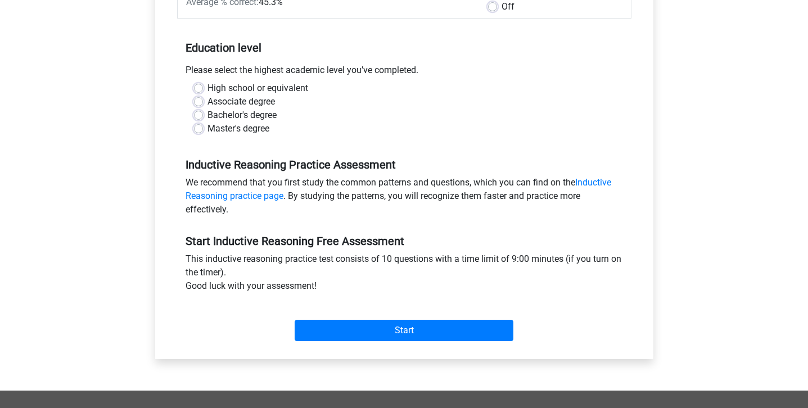
scroll to position [200, 0]
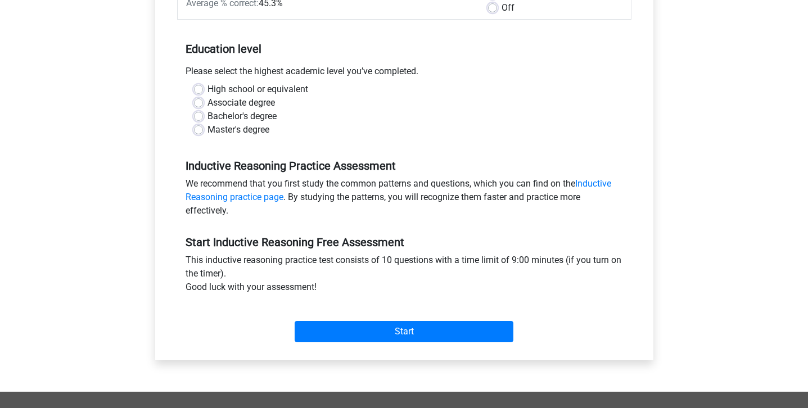
click at [226, 123] on label "Master's degree" at bounding box center [239, 130] width 62 height 14
click at [203, 123] on input "Master's degree" at bounding box center [198, 128] width 9 height 11
radio input "true"
click at [236, 117] on label "Bachelor's degree" at bounding box center [242, 117] width 69 height 14
click at [203, 117] on input "Bachelor's degree" at bounding box center [198, 115] width 9 height 11
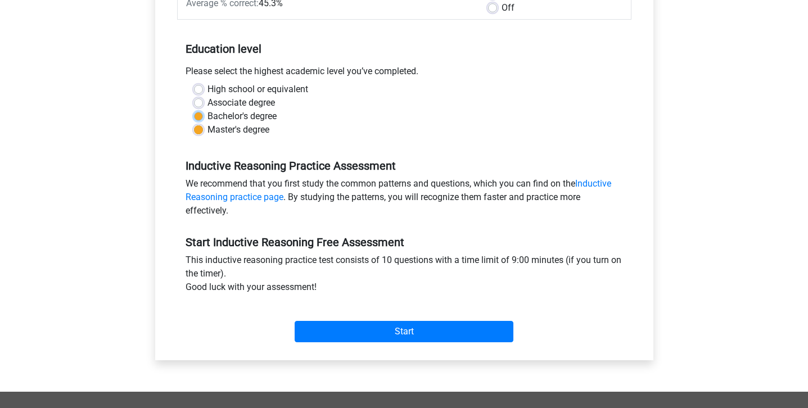
radio input "true"
click at [345, 345] on div "Start" at bounding box center [404, 323] width 455 height 48
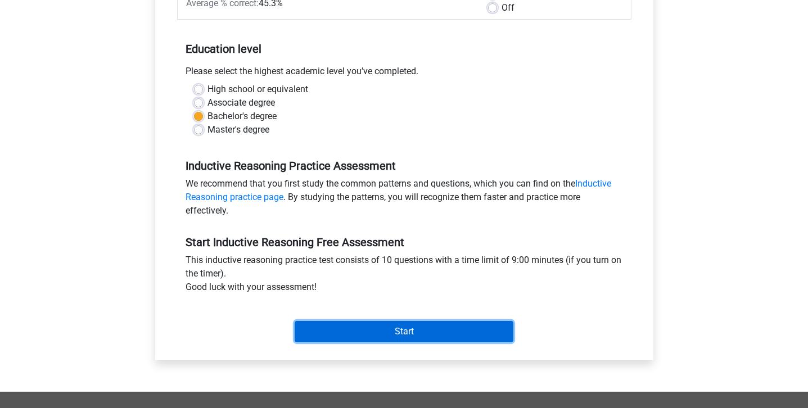
click at [350, 335] on input "Start" at bounding box center [404, 331] width 219 height 21
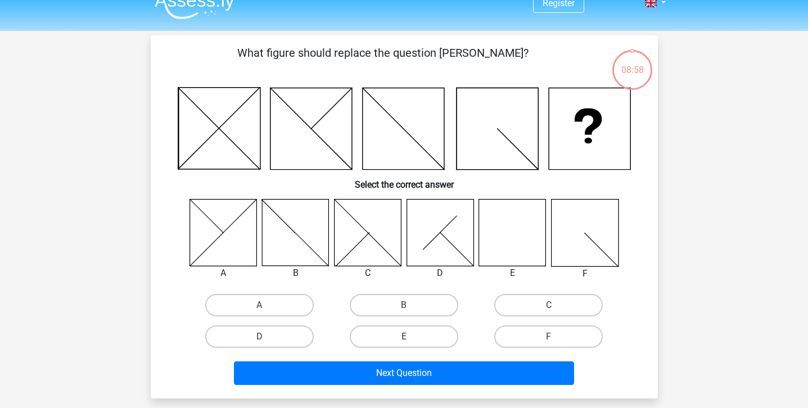
scroll to position [17, 0]
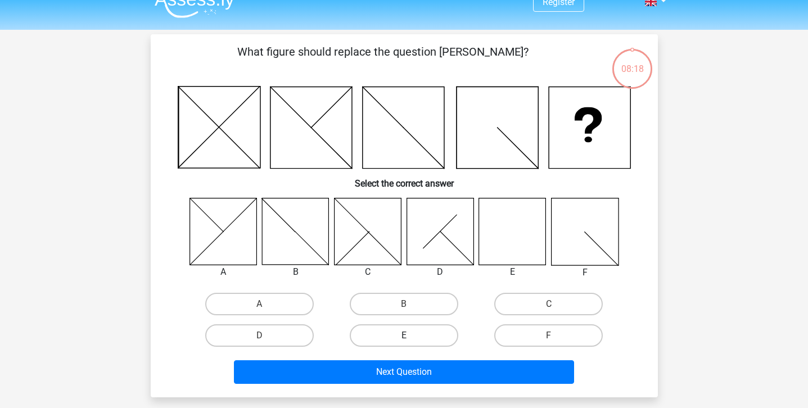
click at [413, 329] on label "E" at bounding box center [404, 336] width 109 height 23
click at [411, 336] on input "E" at bounding box center [407, 339] width 7 height 7
radio input "true"
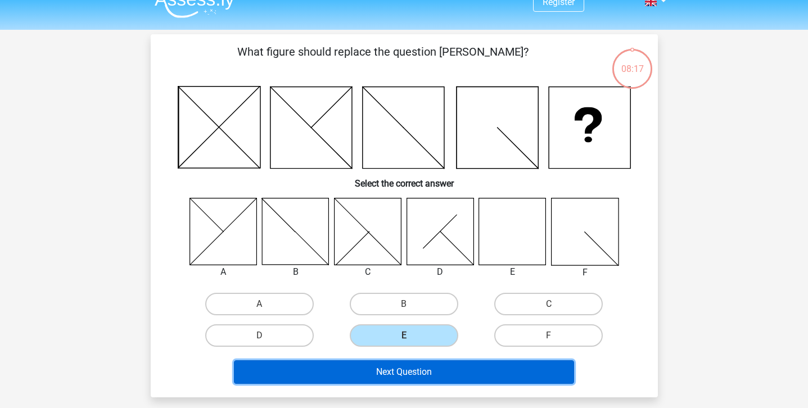
click at [397, 371] on button "Next Question" at bounding box center [404, 373] width 340 height 24
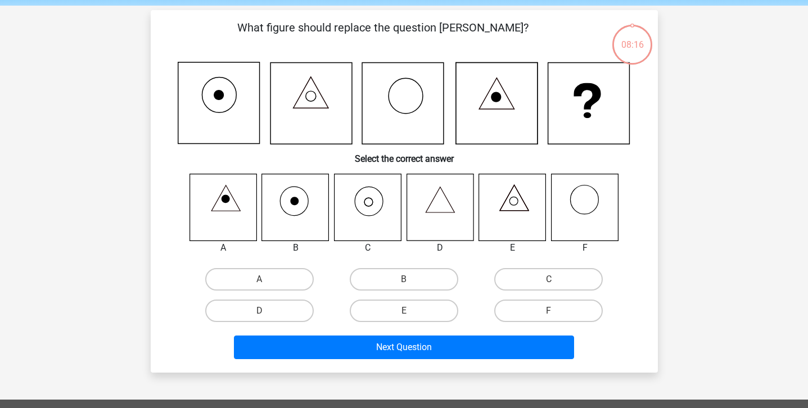
scroll to position [52, 0]
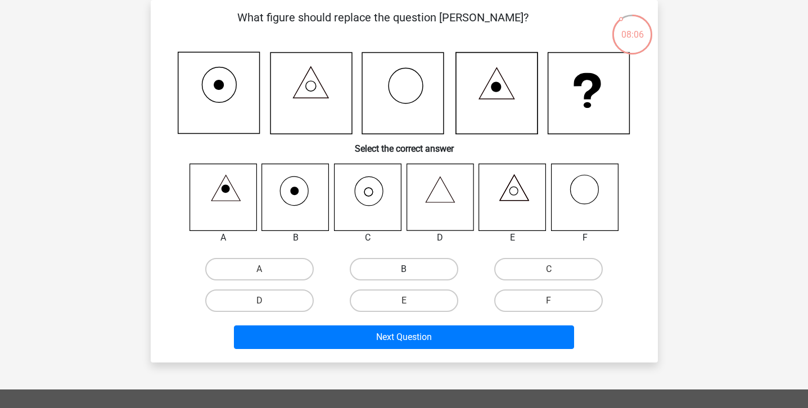
click at [398, 266] on label "B" at bounding box center [404, 269] width 109 height 23
click at [404, 269] on input "B" at bounding box center [407, 272] width 7 height 7
radio input "true"
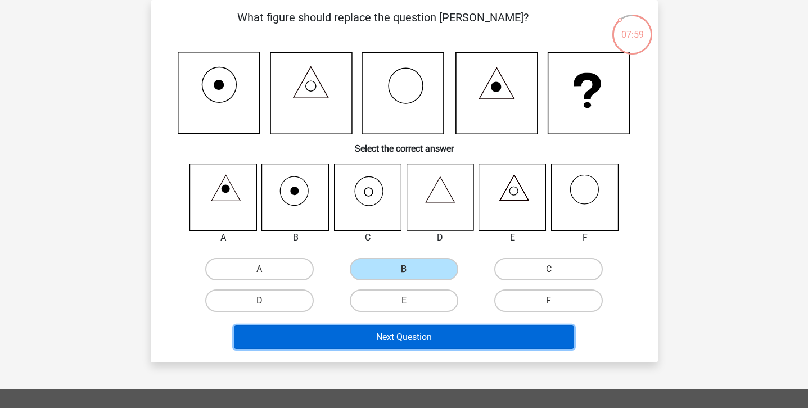
click at [404, 338] on button "Next Question" at bounding box center [404, 338] width 340 height 24
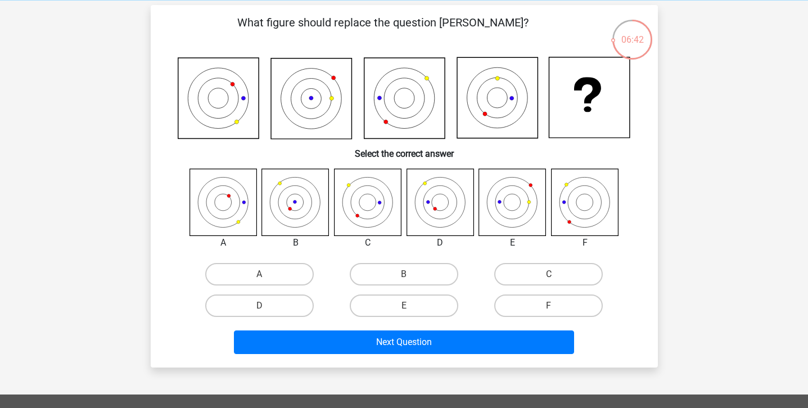
scroll to position [38, 0]
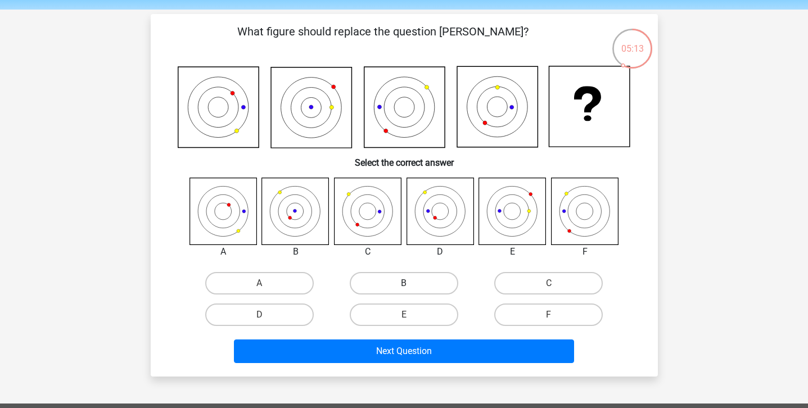
click at [383, 274] on label "B" at bounding box center [404, 283] width 109 height 23
click at [404, 284] on input "B" at bounding box center [407, 287] width 7 height 7
radio input "true"
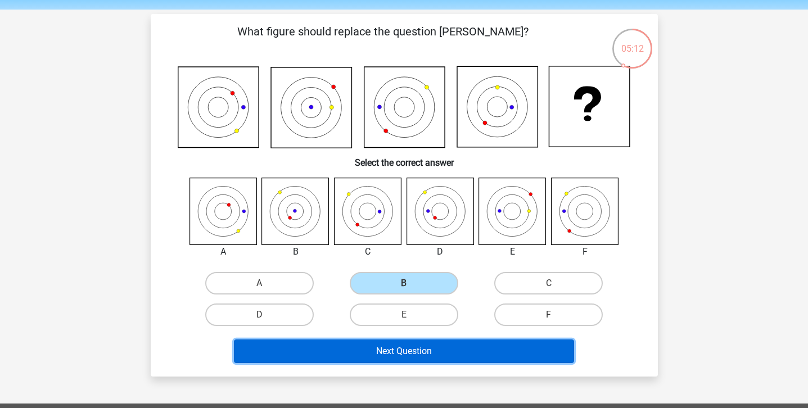
click at [352, 349] on button "Next Question" at bounding box center [404, 352] width 340 height 24
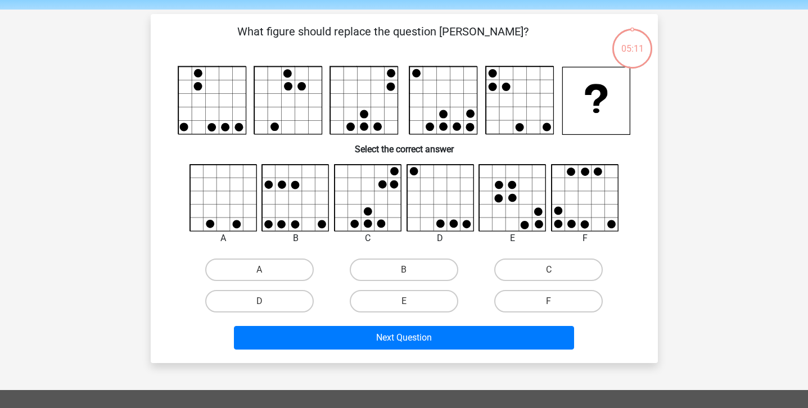
scroll to position [52, 0]
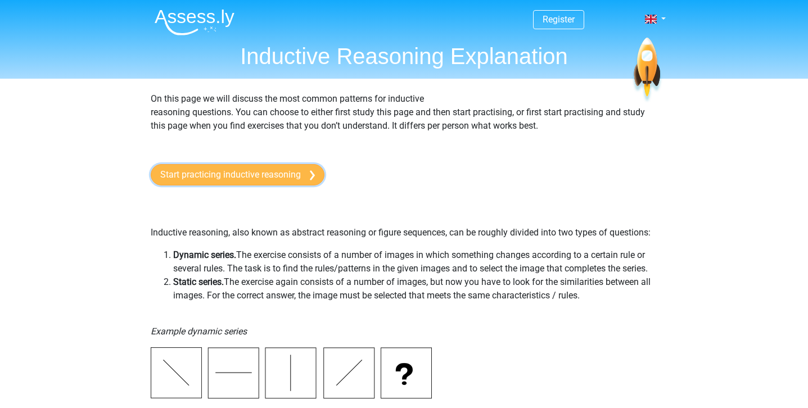
click at [192, 180] on link "Start practicing inductive reasoning" at bounding box center [238, 174] width 174 height 21
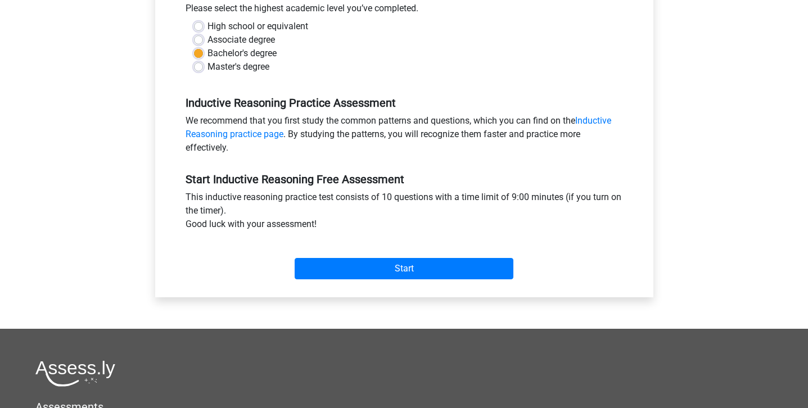
scroll to position [291, 0]
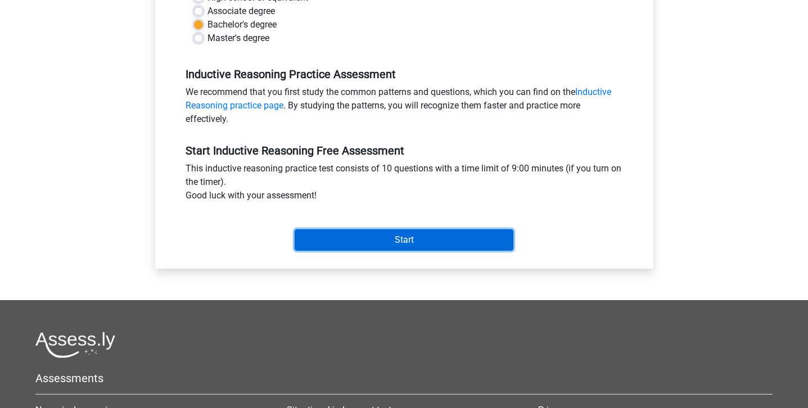
click at [396, 233] on input "Start" at bounding box center [404, 240] width 219 height 21
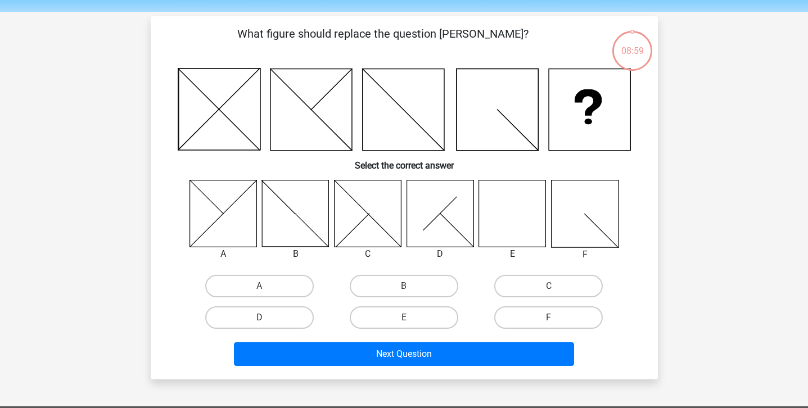
scroll to position [39, 0]
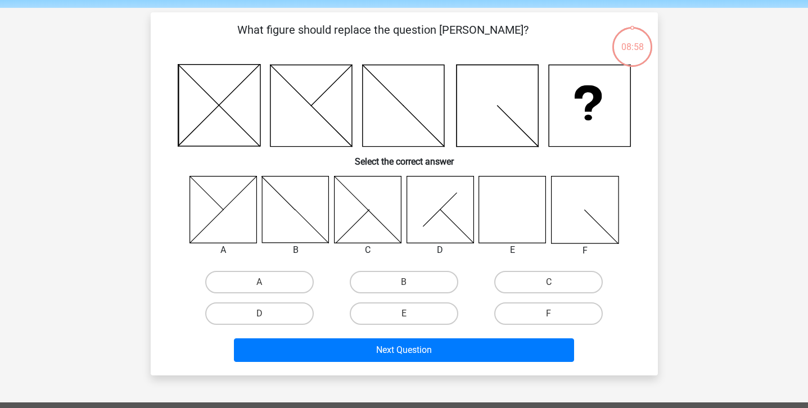
click at [501, 196] on icon at bounding box center [512, 209] width 67 height 67
click at [415, 326] on div "E" at bounding box center [404, 314] width 145 height 32
click at [419, 318] on label "E" at bounding box center [404, 314] width 109 height 23
click at [411, 318] on input "E" at bounding box center [407, 317] width 7 height 7
radio input "true"
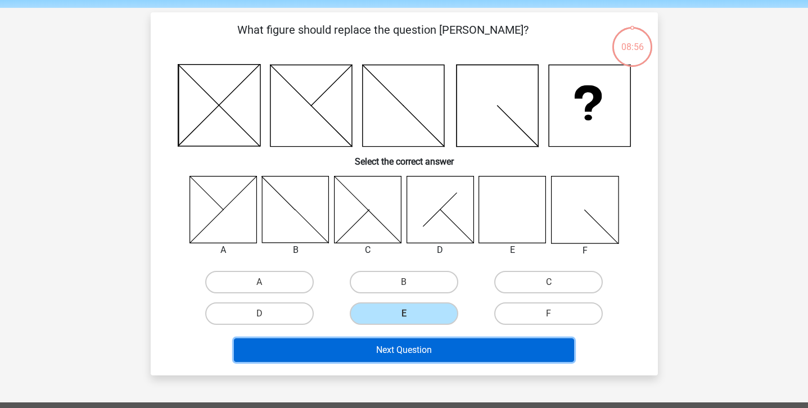
click at [412, 360] on button "Next Question" at bounding box center [404, 351] width 340 height 24
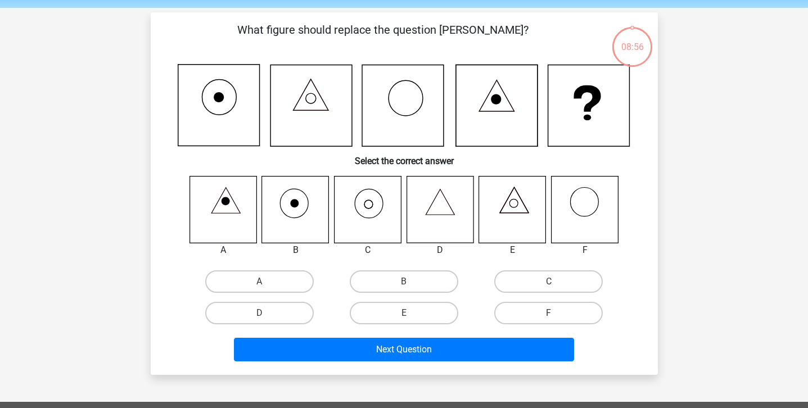
scroll to position [52, 0]
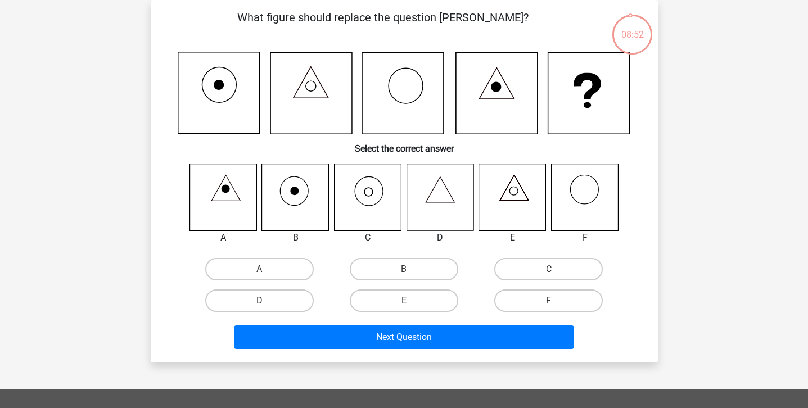
click at [389, 256] on div "B" at bounding box center [404, 270] width 145 height 32
click at [374, 263] on label "B" at bounding box center [404, 269] width 109 height 23
click at [404, 269] on input "B" at bounding box center [407, 272] width 7 height 7
radio input "true"
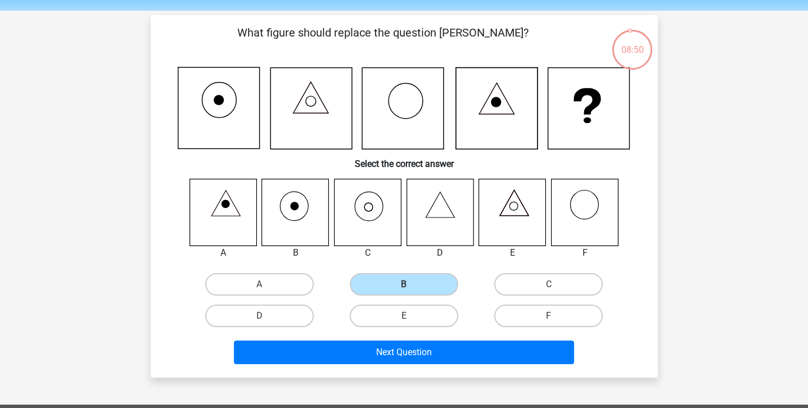
scroll to position [29, 0]
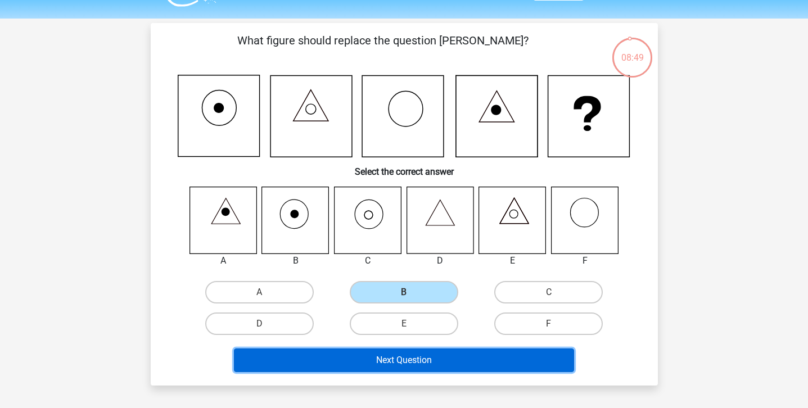
click at [356, 365] on button "Next Question" at bounding box center [404, 361] width 340 height 24
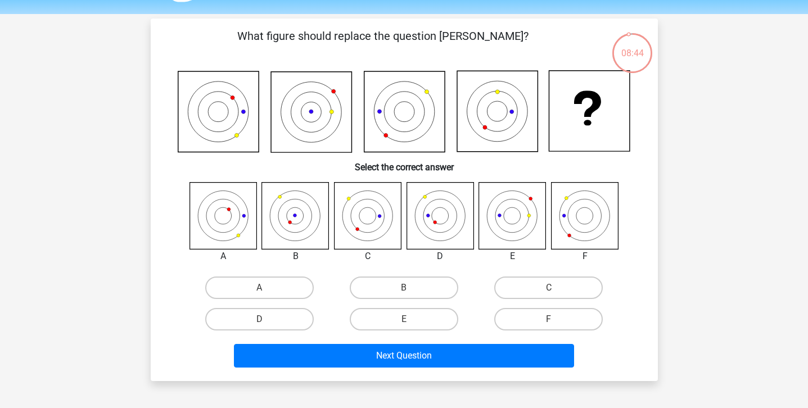
scroll to position [34, 0]
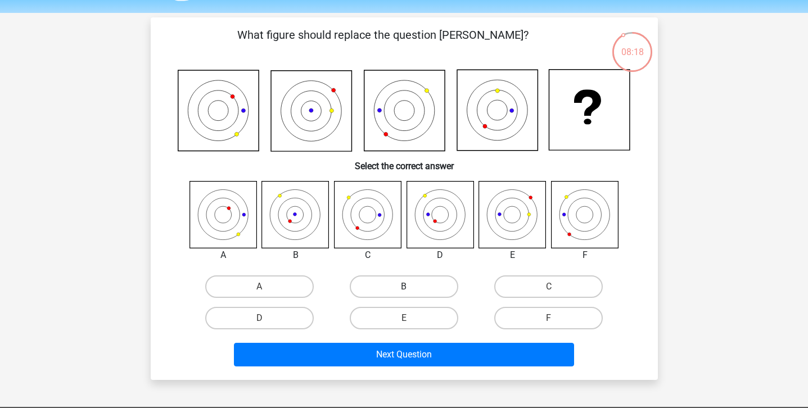
click at [410, 285] on label "B" at bounding box center [404, 287] width 109 height 23
click at [410, 287] on input "B" at bounding box center [407, 290] width 7 height 7
radio input "true"
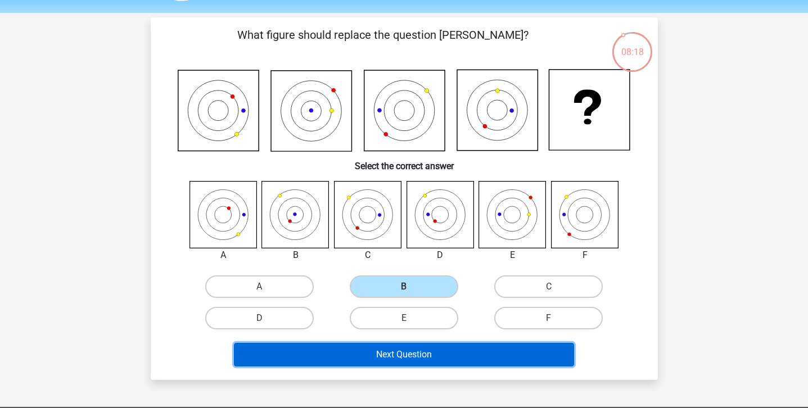
click at [376, 354] on button "Next Question" at bounding box center [404, 355] width 340 height 24
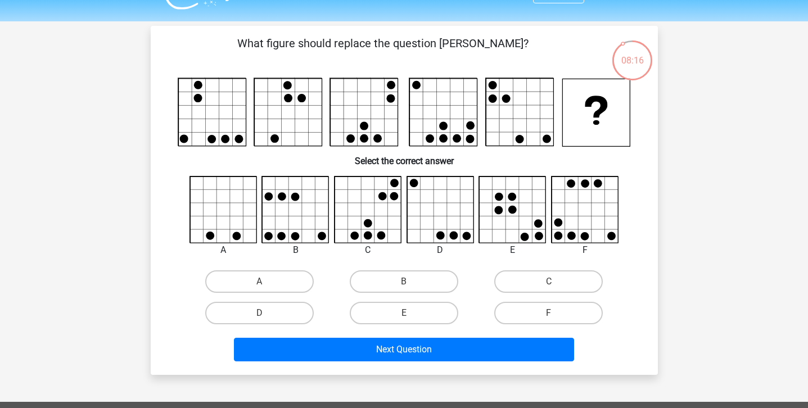
scroll to position [25, 0]
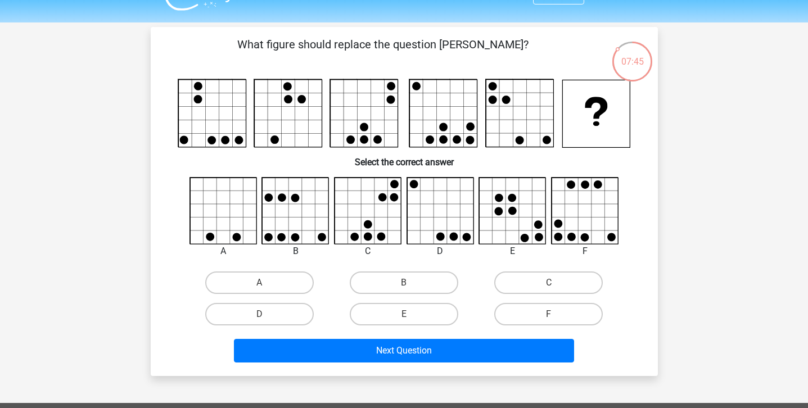
click at [589, 202] on icon at bounding box center [585, 211] width 67 height 67
click at [562, 314] on label "F" at bounding box center [548, 314] width 109 height 23
click at [556, 314] on input "F" at bounding box center [552, 317] width 7 height 7
radio input "true"
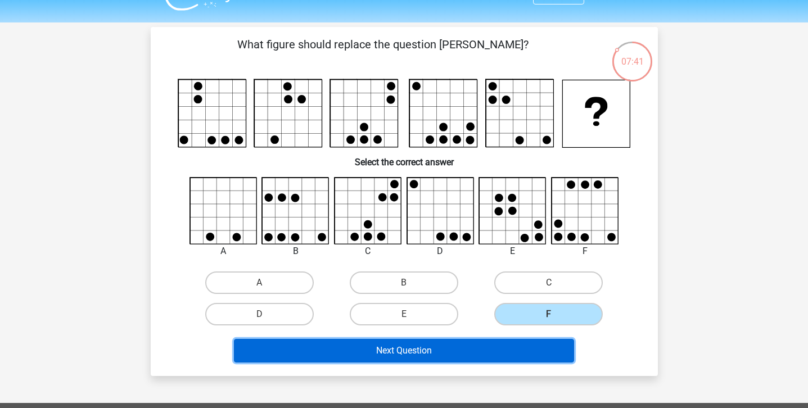
click at [465, 343] on button "Next Question" at bounding box center [404, 351] width 340 height 24
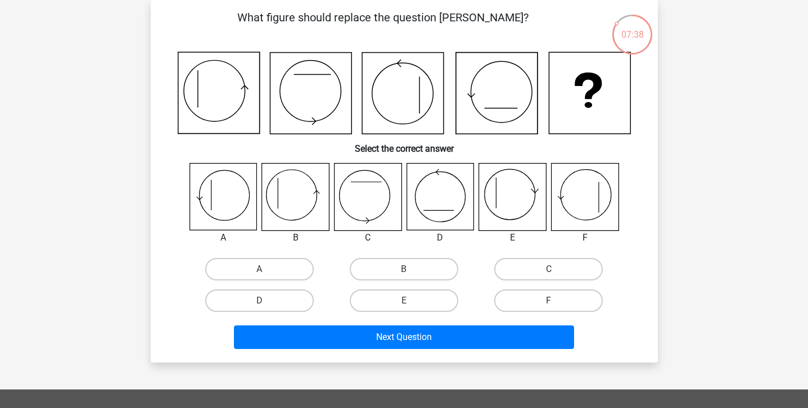
scroll to position [35, 0]
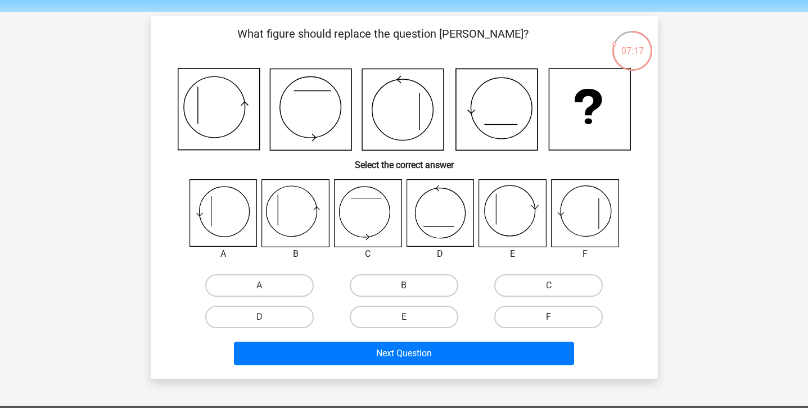
click at [398, 275] on label "B" at bounding box center [404, 286] width 109 height 23
click at [404, 286] on input "B" at bounding box center [407, 289] width 7 height 7
radio input "true"
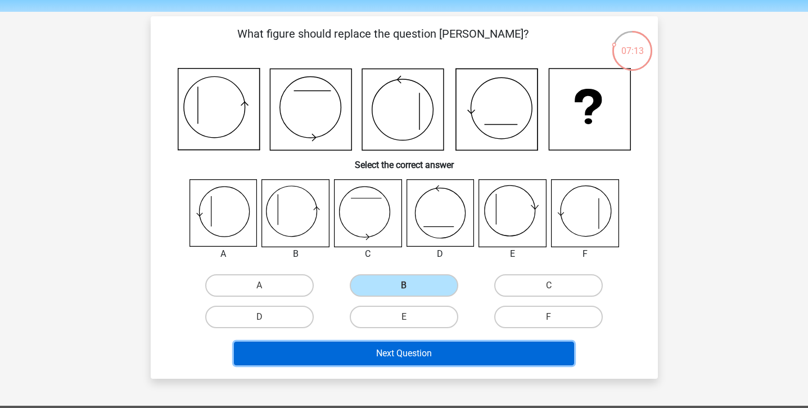
click at [392, 361] on button "Next Question" at bounding box center [404, 354] width 340 height 24
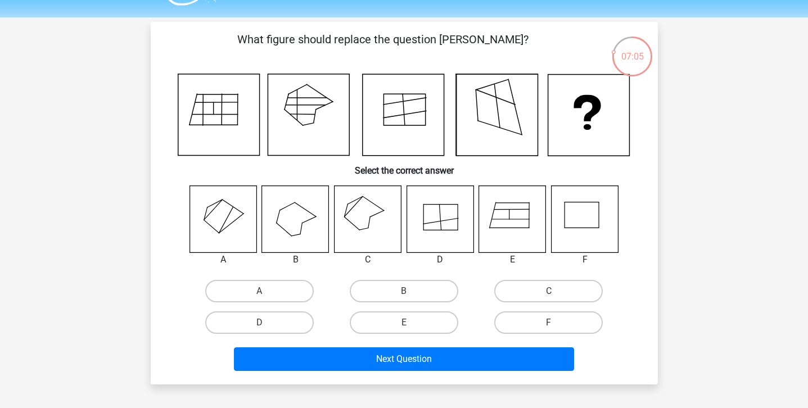
scroll to position [29, 0]
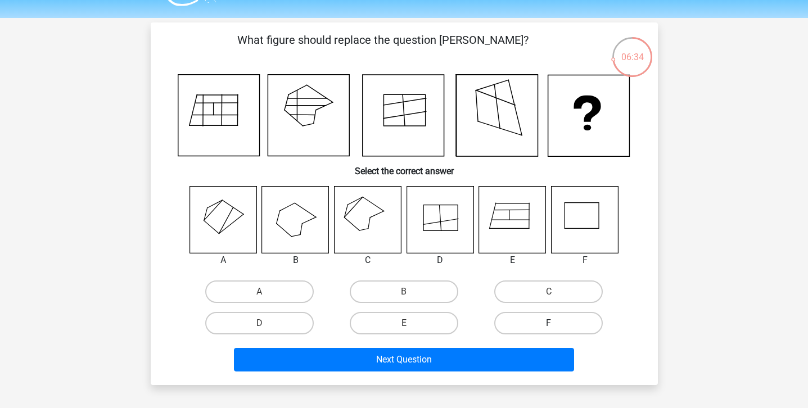
click at [507, 330] on label "F" at bounding box center [548, 323] width 109 height 23
click at [549, 330] on input "F" at bounding box center [552, 326] width 7 height 7
radio input "true"
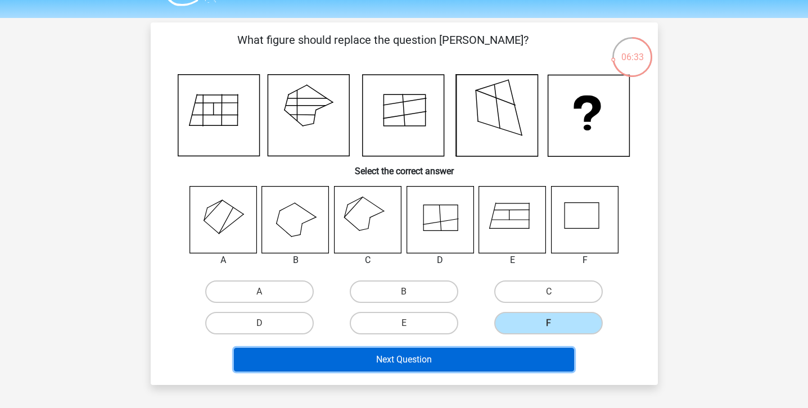
click at [489, 360] on button "Next Question" at bounding box center [404, 360] width 340 height 24
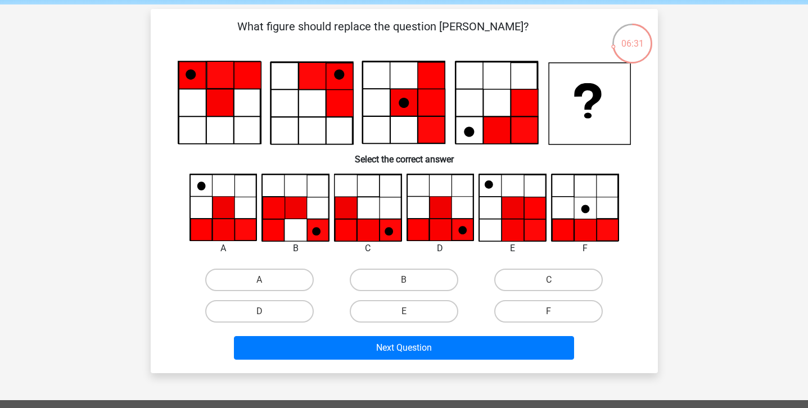
scroll to position [42, 0]
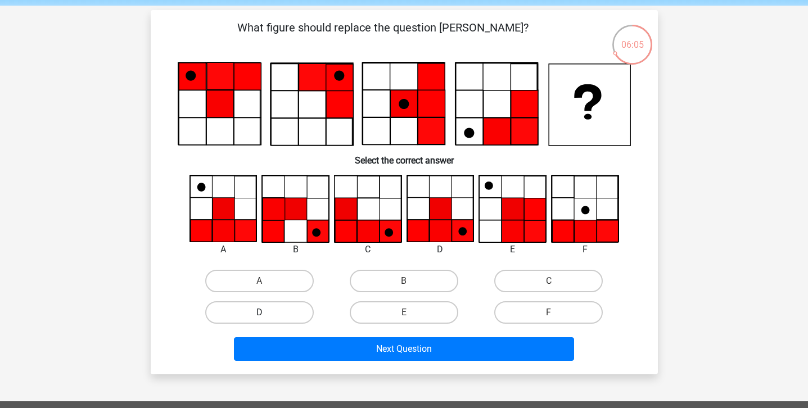
click at [304, 316] on label "D" at bounding box center [259, 313] width 109 height 23
click at [267, 316] on input "D" at bounding box center [262, 316] width 7 height 7
radio input "true"
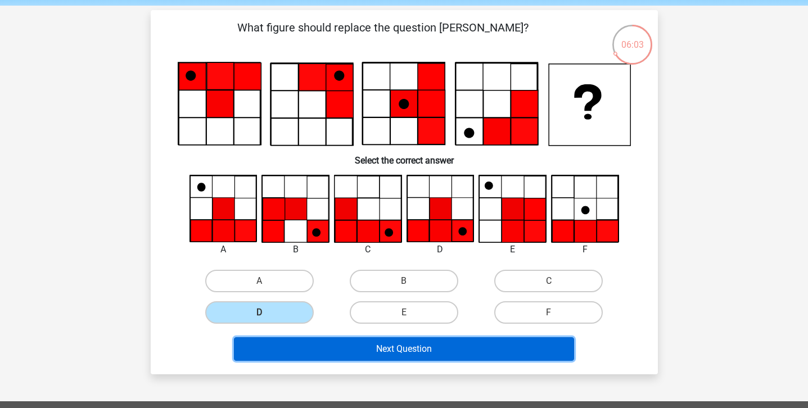
click at [380, 338] on button "Next Question" at bounding box center [404, 350] width 340 height 24
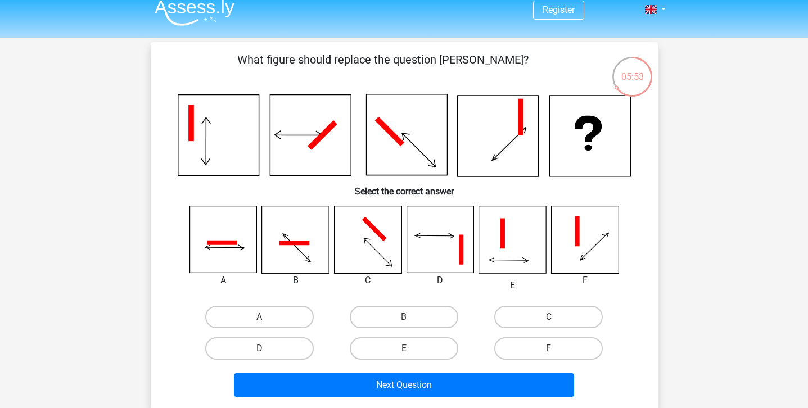
scroll to position [23, 0]
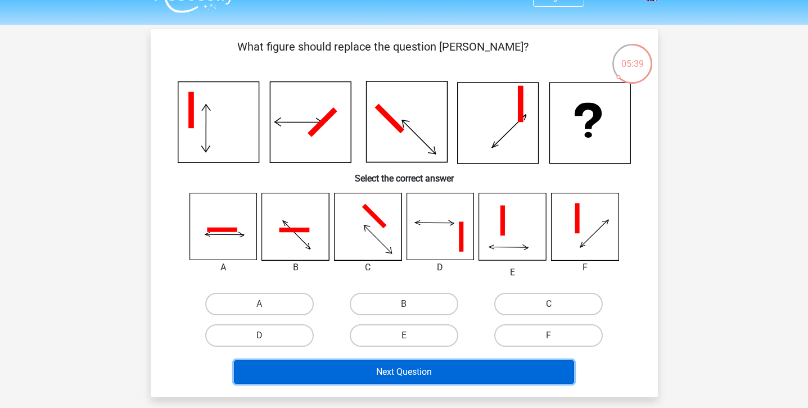
click at [379, 365] on button "Next Question" at bounding box center [404, 373] width 340 height 24
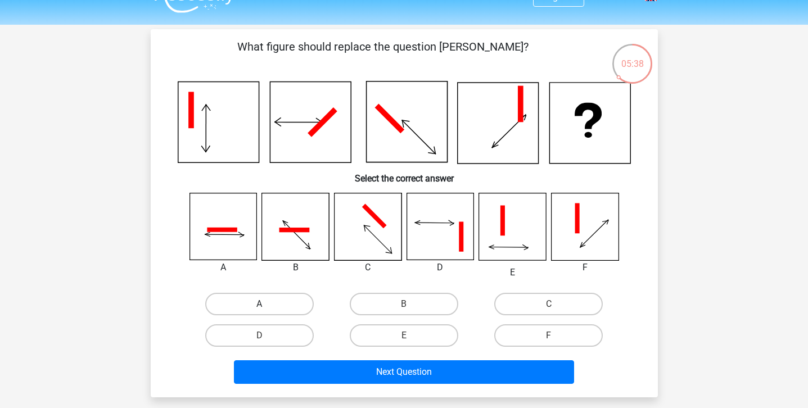
click at [273, 300] on label "A" at bounding box center [259, 304] width 109 height 23
click at [267, 304] on input "A" at bounding box center [262, 307] width 7 height 7
radio input "true"
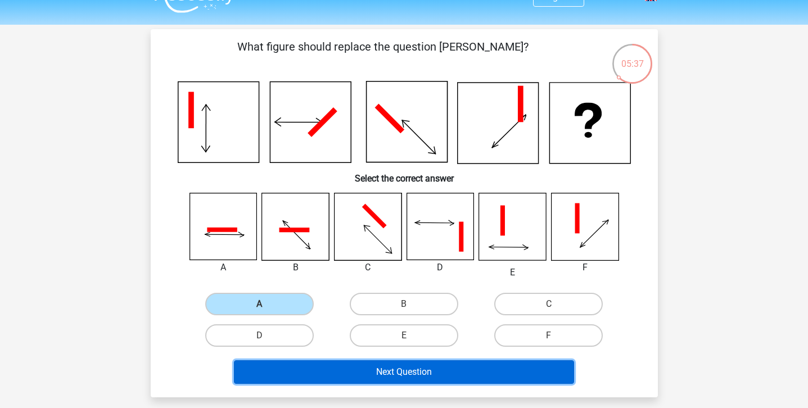
click at [306, 365] on button "Next Question" at bounding box center [404, 373] width 340 height 24
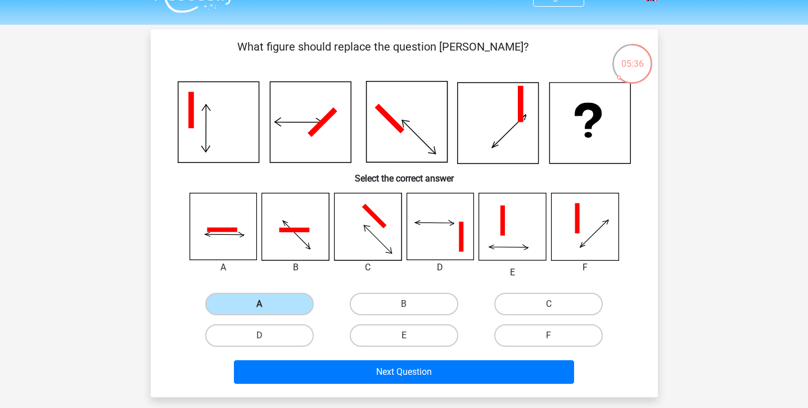
click at [286, 298] on label "A" at bounding box center [259, 304] width 109 height 23
click at [267, 304] on input "A" at bounding box center [262, 307] width 7 height 7
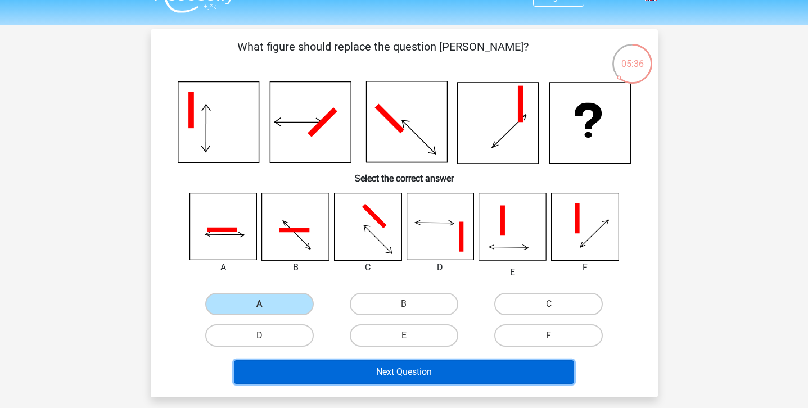
click at [292, 374] on button "Next Question" at bounding box center [404, 373] width 340 height 24
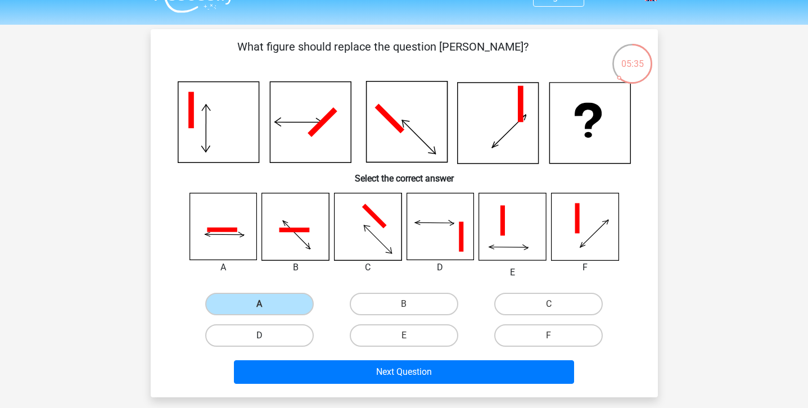
click at [290, 338] on label "D" at bounding box center [259, 336] width 109 height 23
click at [267, 338] on input "D" at bounding box center [262, 339] width 7 height 7
radio input "true"
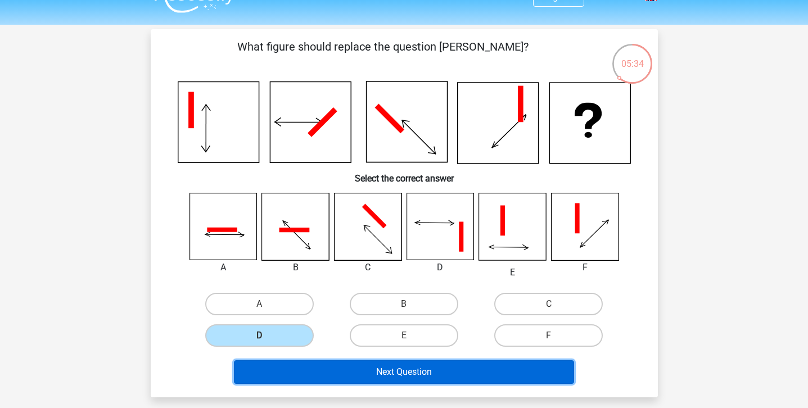
click at [313, 361] on button "Next Question" at bounding box center [404, 373] width 340 height 24
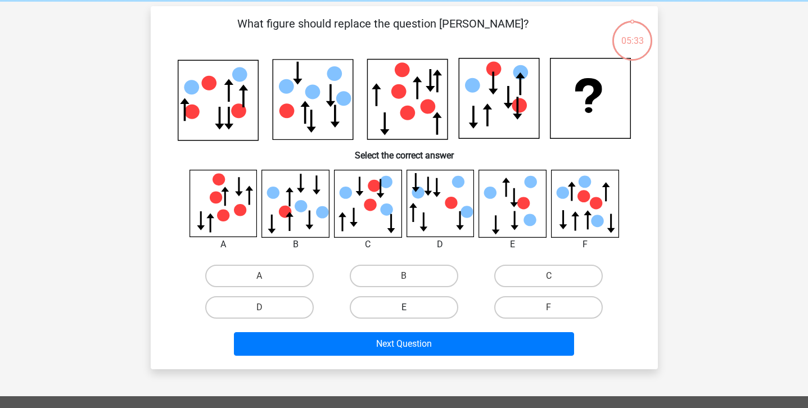
scroll to position [52, 0]
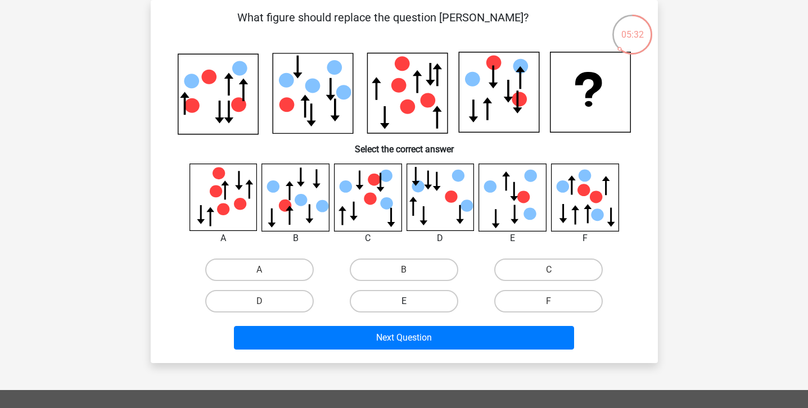
click at [377, 298] on label "E" at bounding box center [404, 301] width 109 height 23
click at [404, 302] on input "E" at bounding box center [407, 305] width 7 height 7
radio input "true"
click at [376, 325] on div "Next Question" at bounding box center [404, 335] width 471 height 37
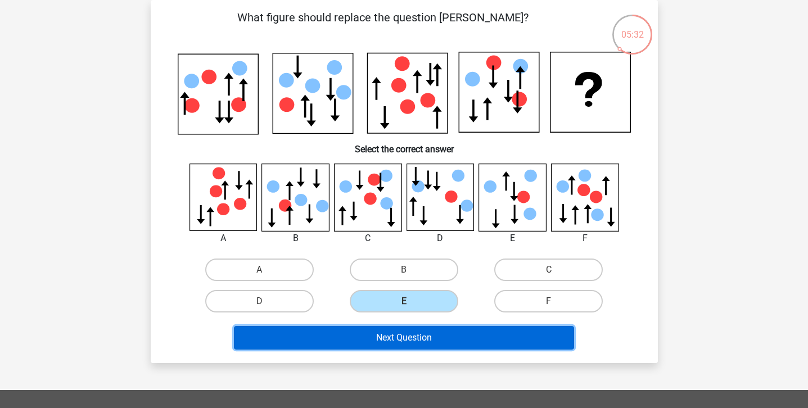
click at [374, 332] on button "Next Question" at bounding box center [404, 338] width 340 height 24
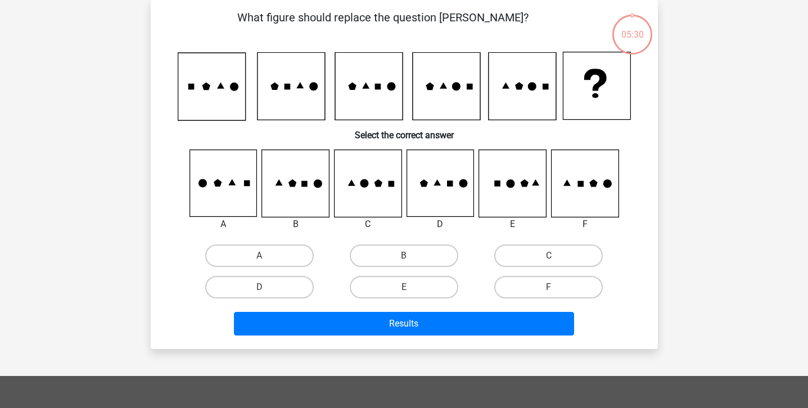
click at [411, 273] on div "E" at bounding box center [404, 288] width 145 height 32
click at [398, 288] on label "E" at bounding box center [404, 287] width 109 height 23
click at [404, 288] on input "E" at bounding box center [407, 290] width 7 height 7
radio input "true"
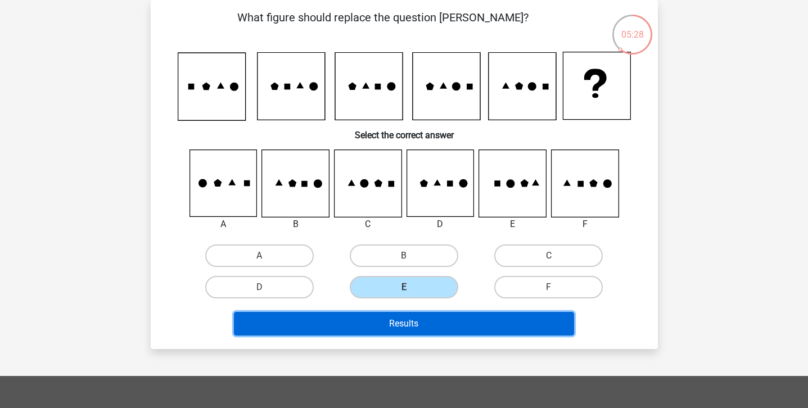
click at [396, 315] on button "Results" at bounding box center [404, 324] width 340 height 24
